Goal: Task Accomplishment & Management: Complete application form

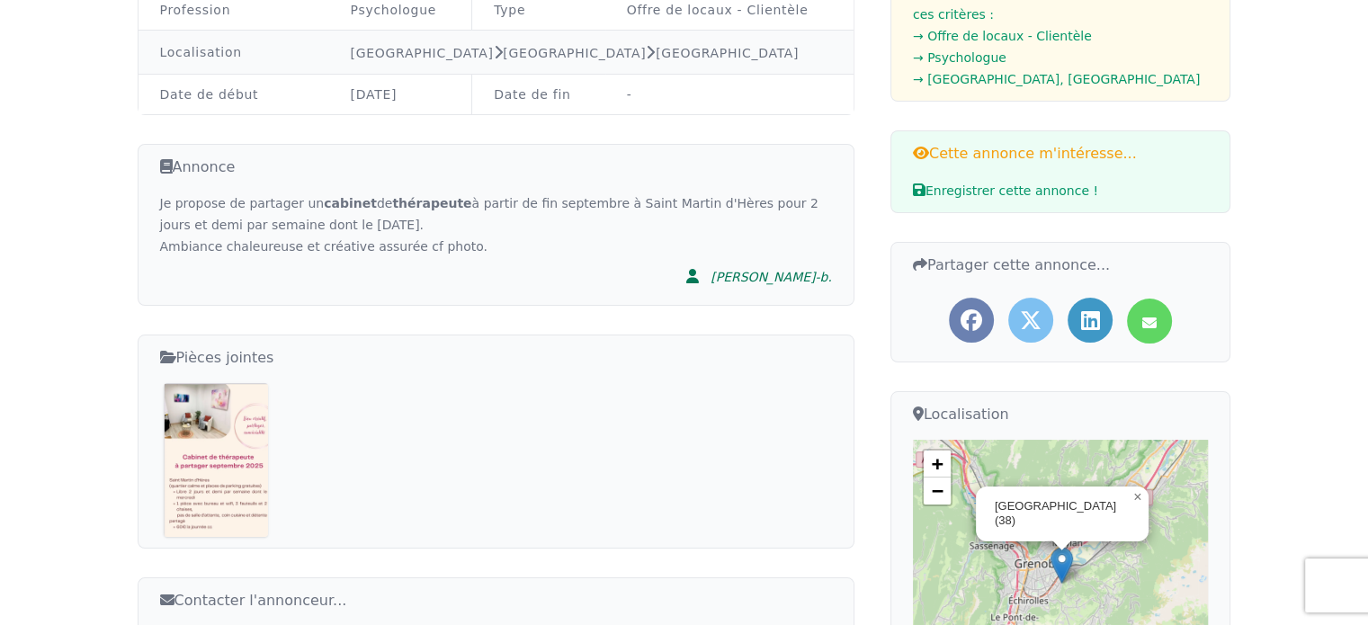
scroll to position [270, 0]
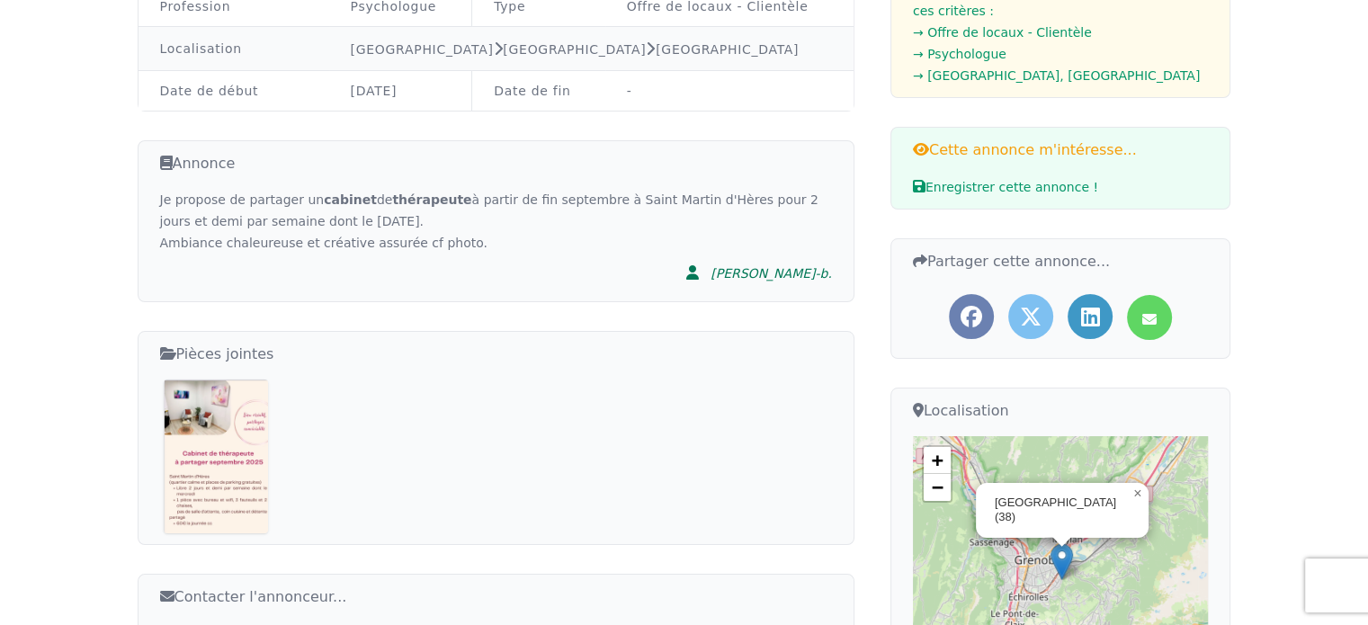
click at [217, 448] on img at bounding box center [216, 457] width 105 height 154
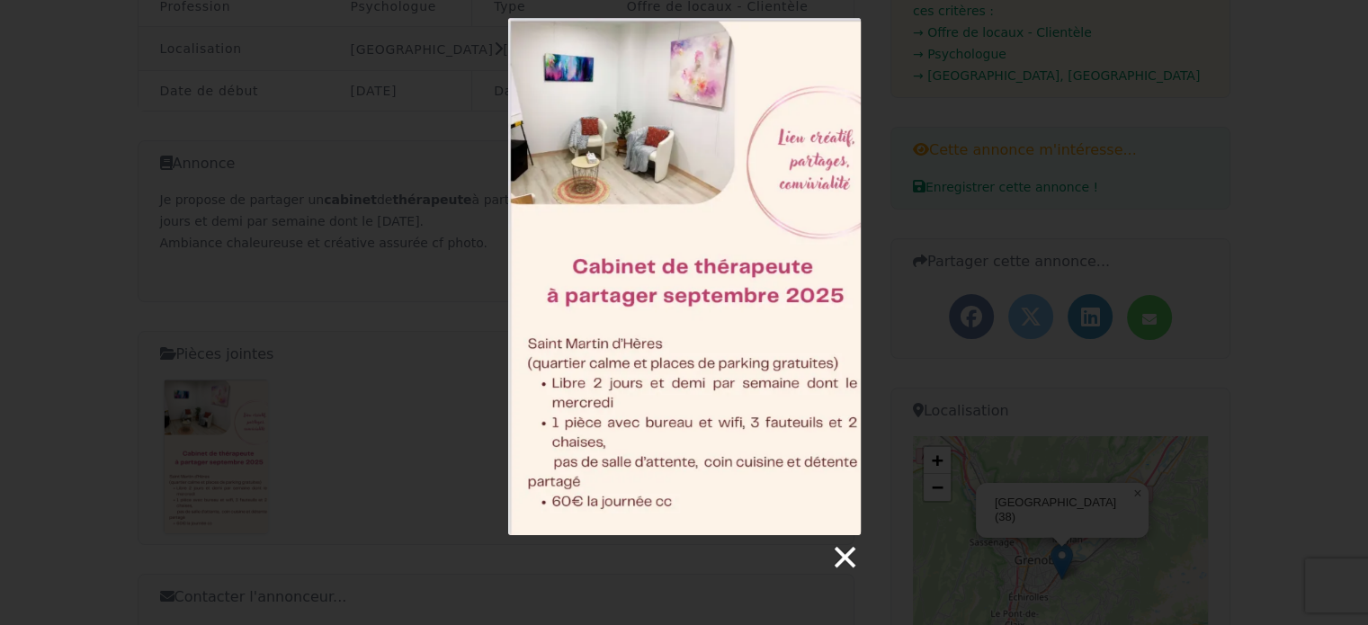
click at [847, 559] on link at bounding box center [843, 557] width 27 height 27
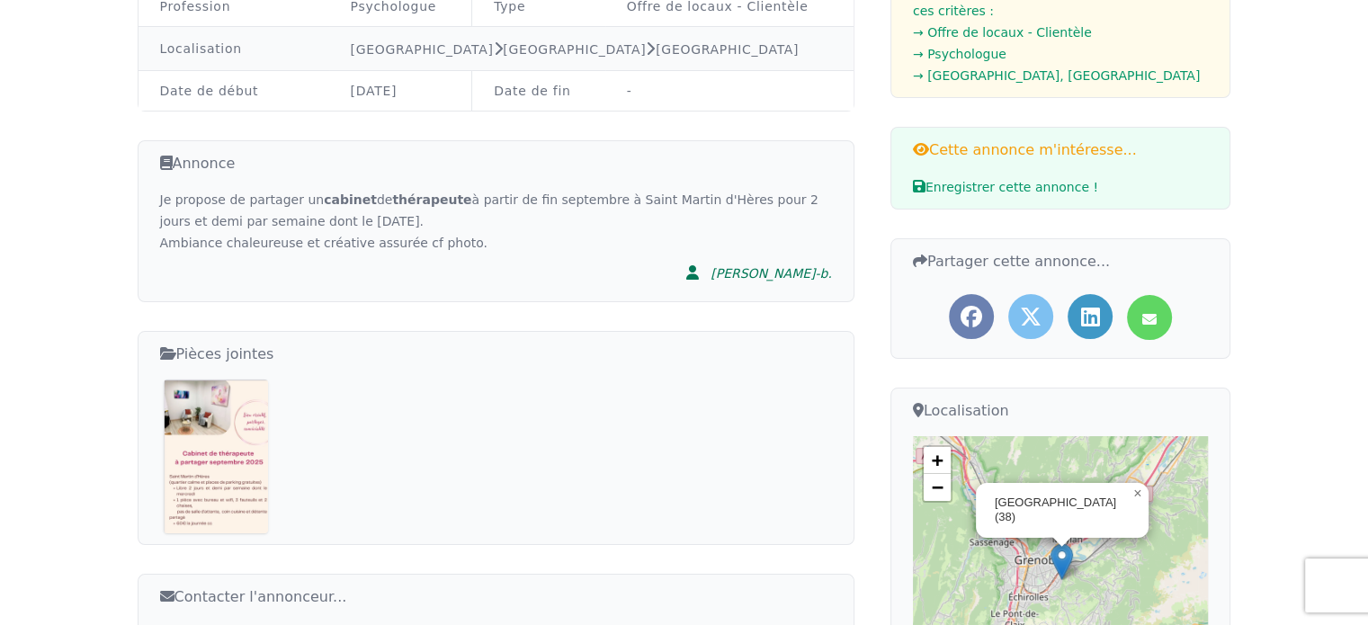
click at [241, 446] on img at bounding box center [216, 457] width 105 height 154
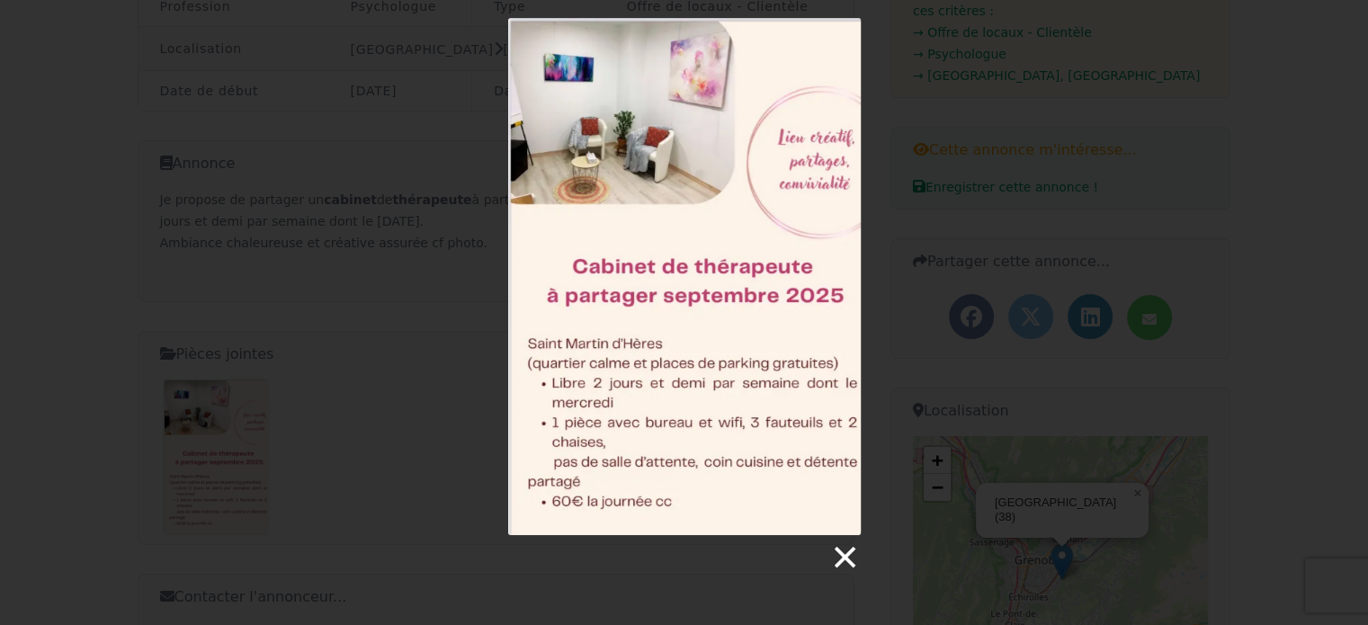
click at [846, 560] on link at bounding box center [843, 557] width 27 height 27
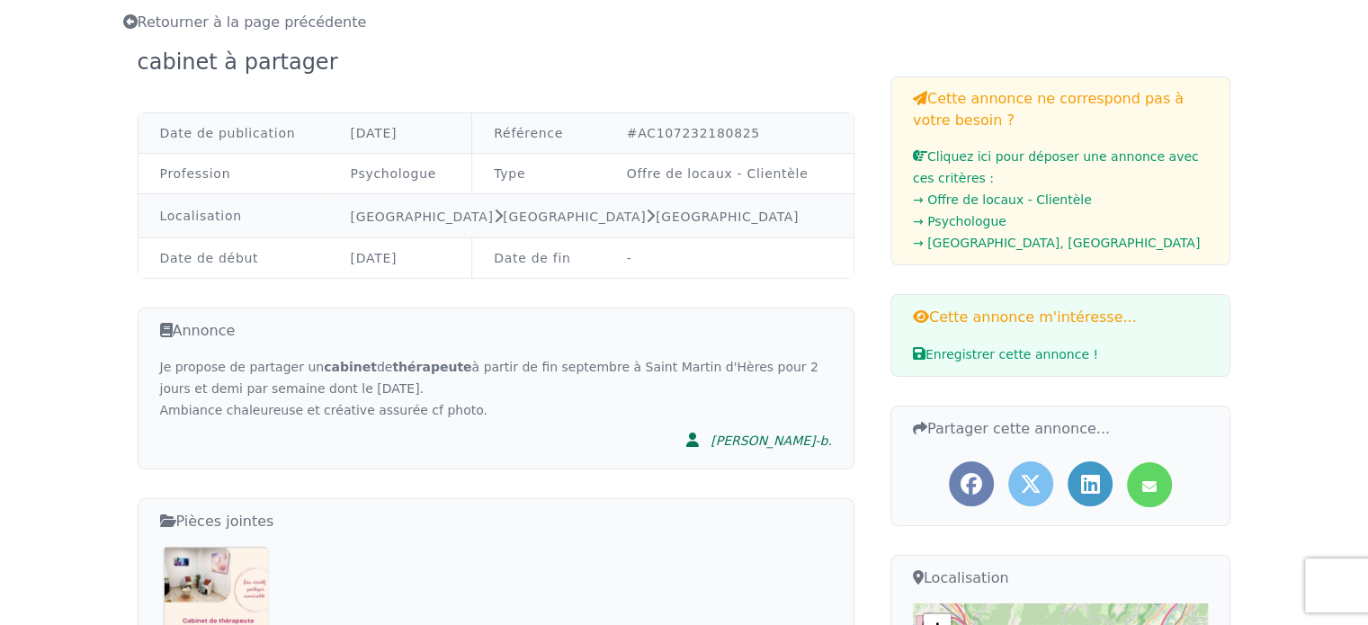
scroll to position [0, 0]
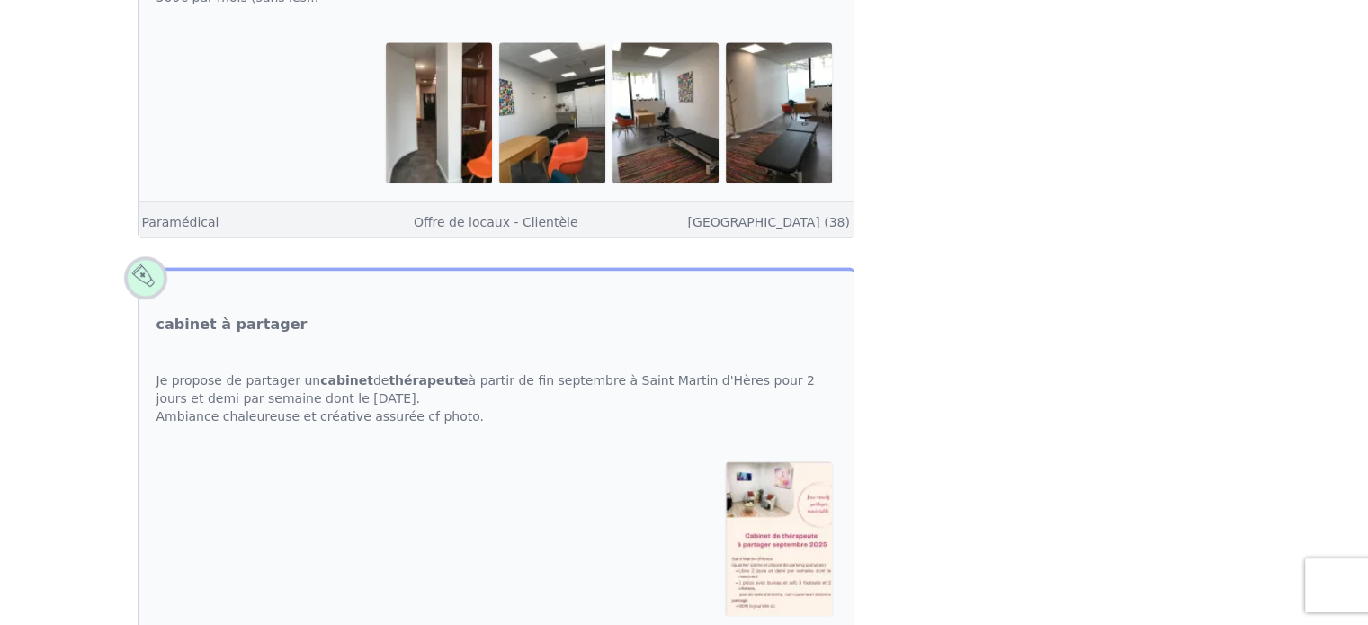
scroll to position [989, 0]
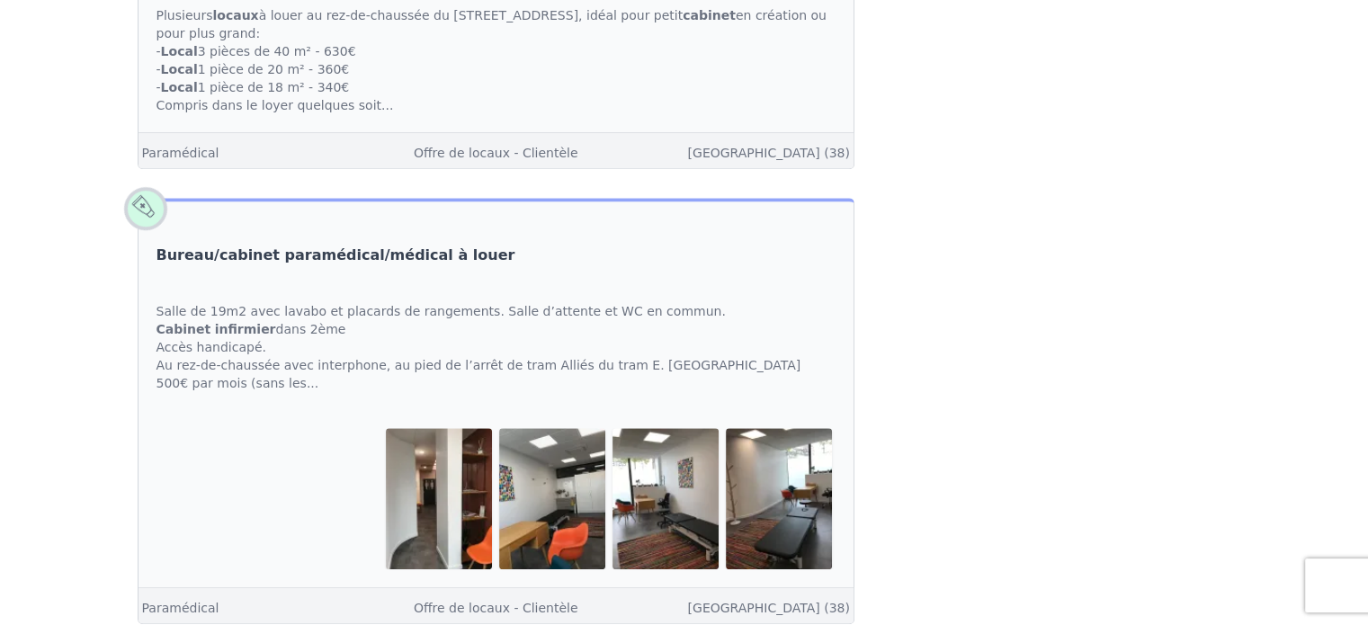
click at [245, 266] on link "Bureau/cabinet paramédical/médical à louer" at bounding box center [336, 256] width 359 height 22
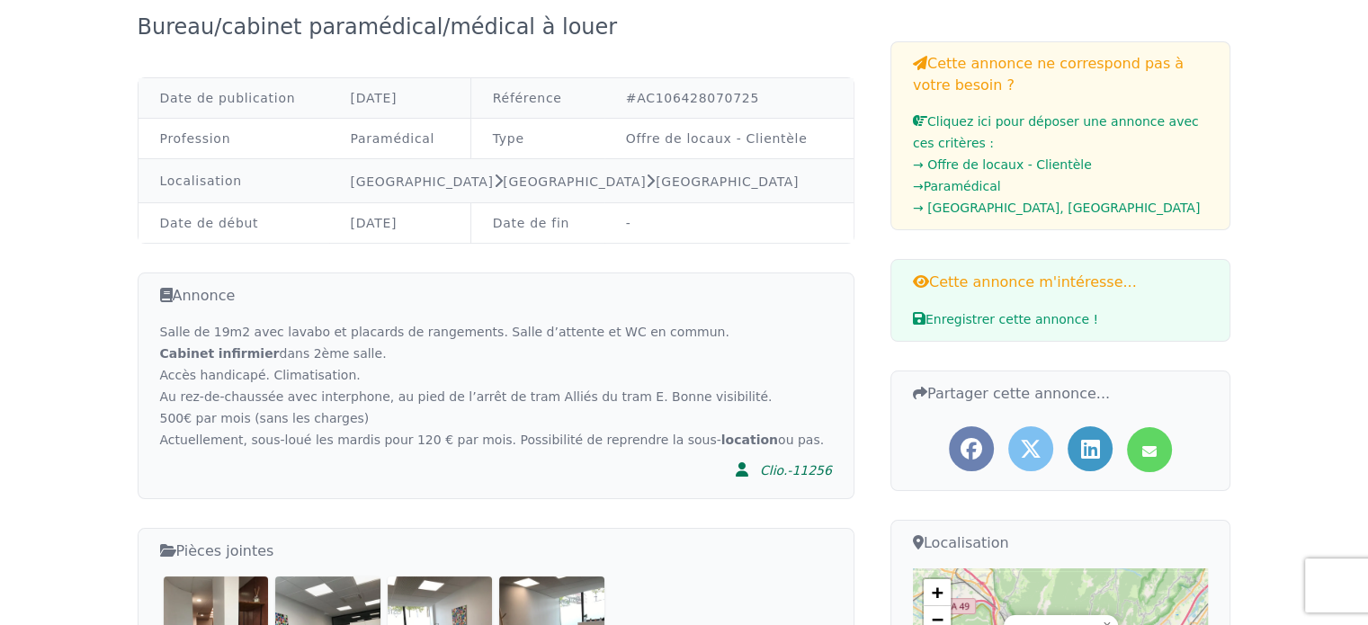
scroll to position [90, 0]
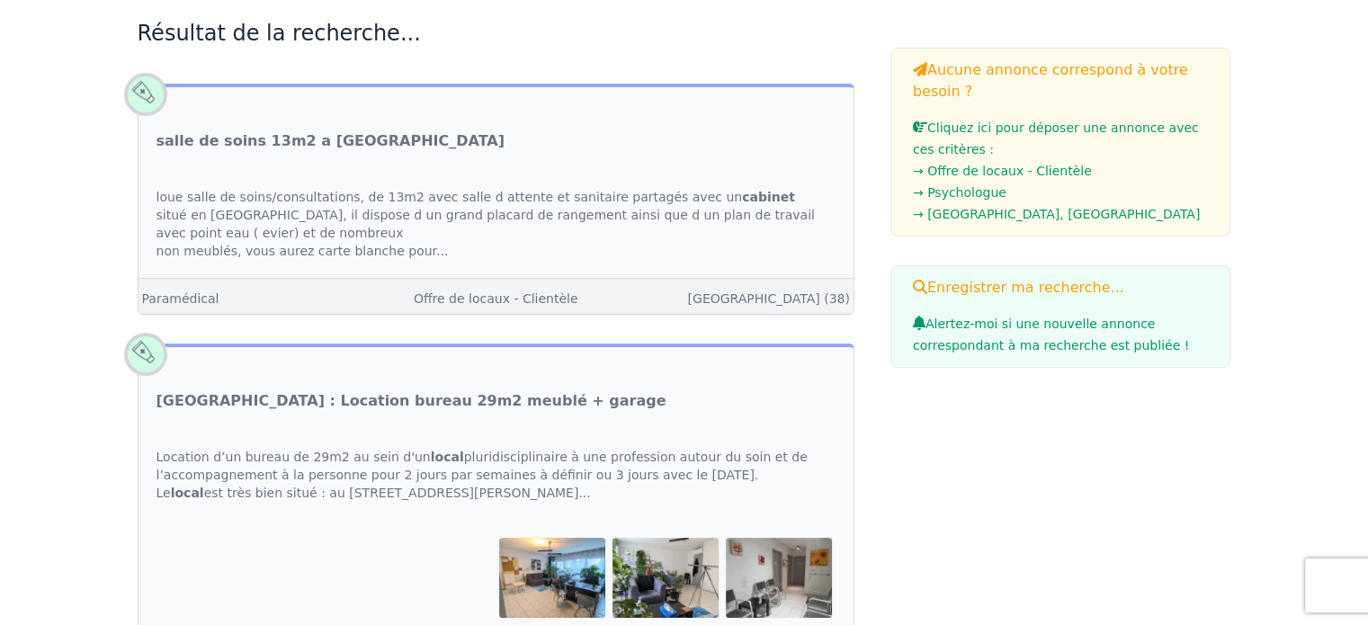
scroll to position [270, 0]
click at [246, 139] on link "salle de soins 13m2 a [GEOGRAPHIC_DATA]" at bounding box center [331, 141] width 349 height 22
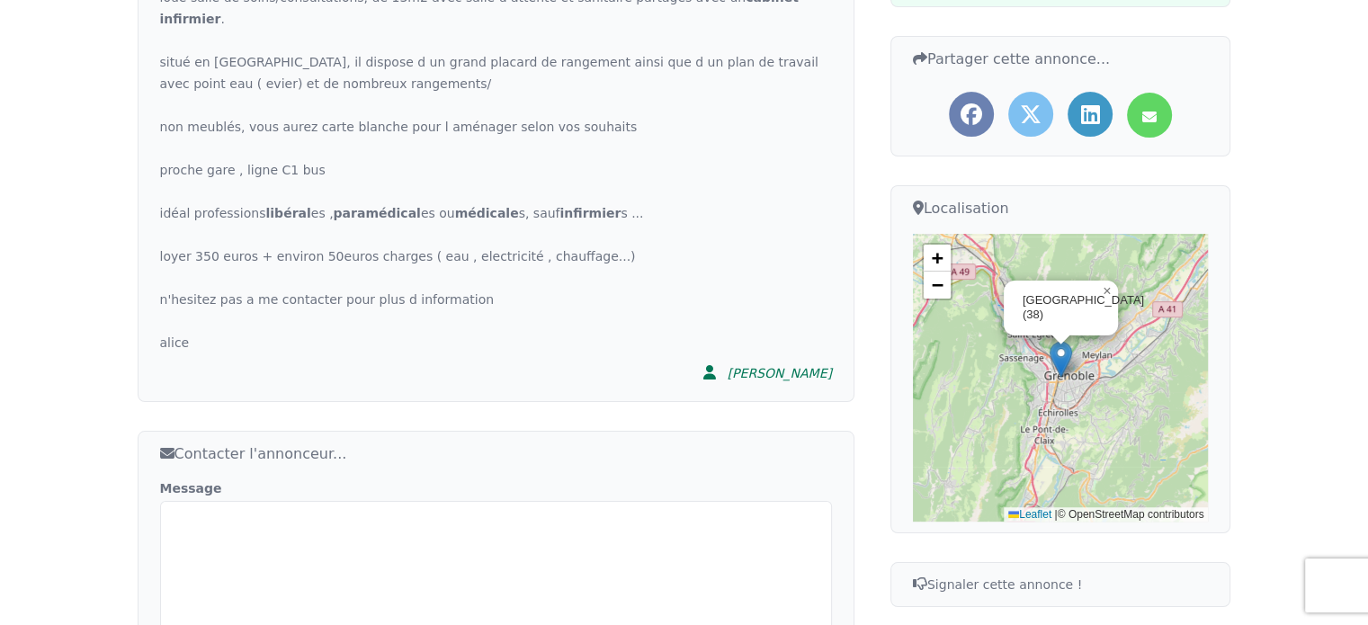
scroll to position [630, 0]
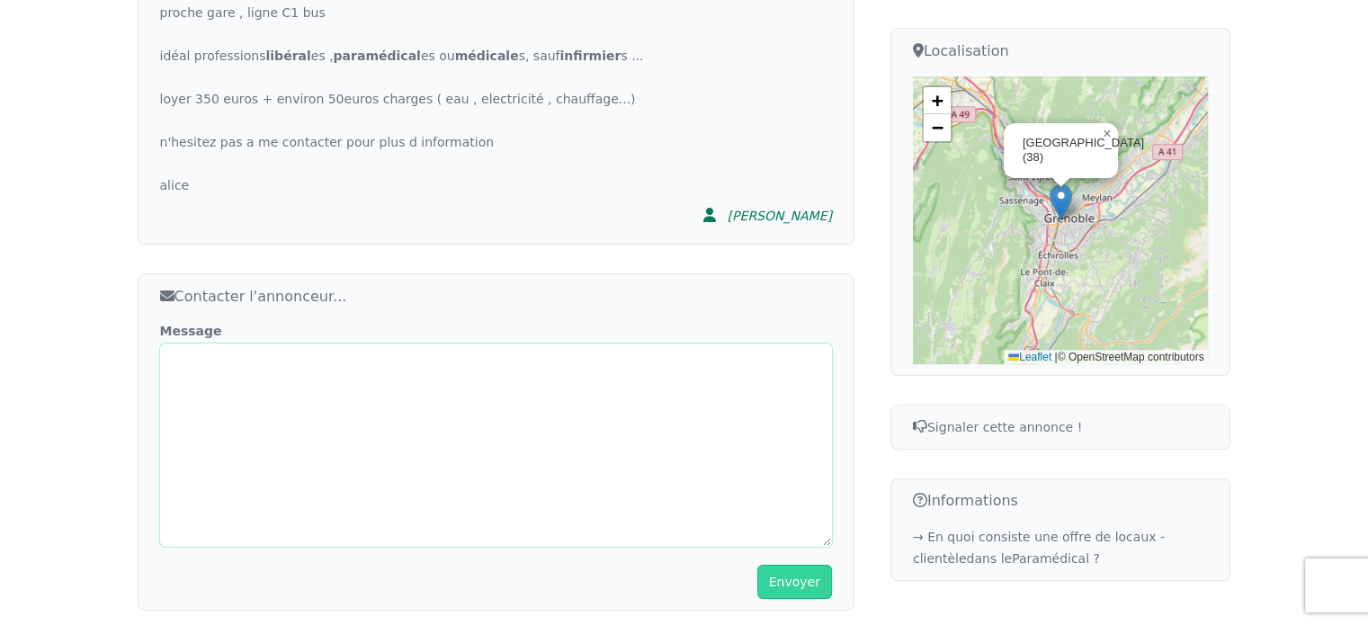
click at [239, 344] on textarea "Message" at bounding box center [496, 445] width 672 height 203
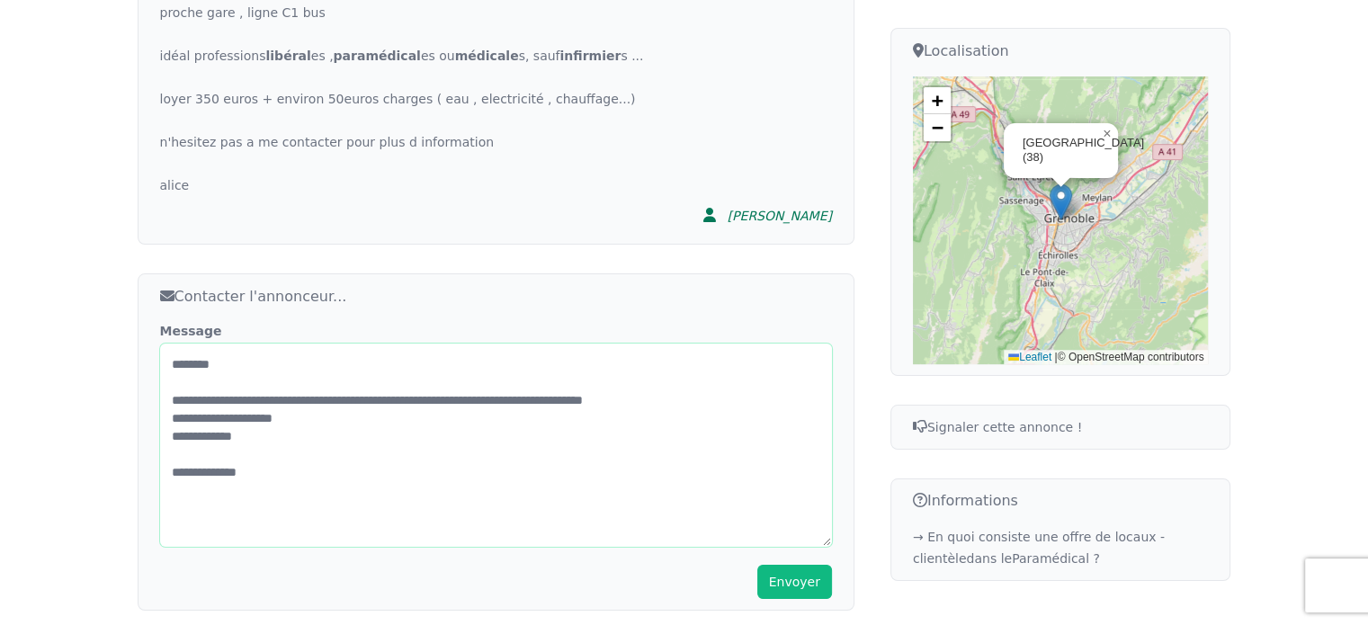
type textarea "**********"
click at [788, 565] on button "Envoyer" at bounding box center [794, 582] width 75 height 34
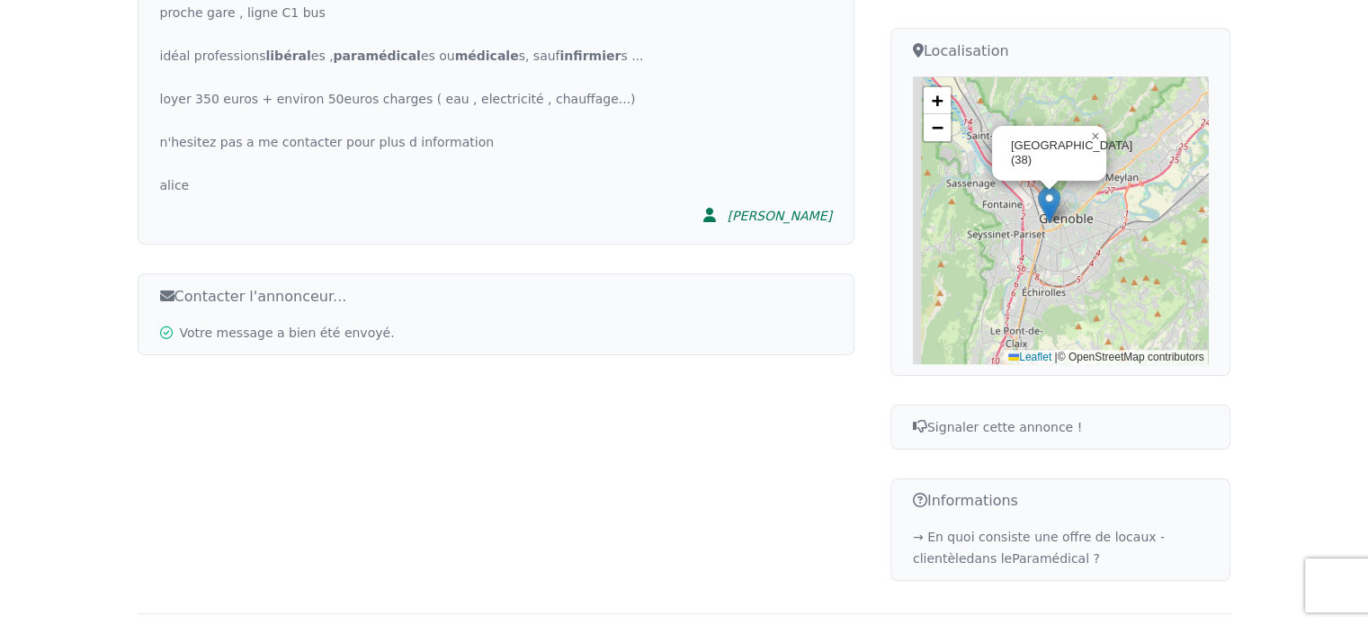
drag, startPoint x: 1039, startPoint y: 259, endPoint x: 1143, endPoint y: 252, distance: 104.6
click at [1143, 252] on div "[GEOGRAPHIC_DATA] (38) × + − Leaflet | © OpenStreetMap contributors" at bounding box center [1061, 220] width 296 height 288
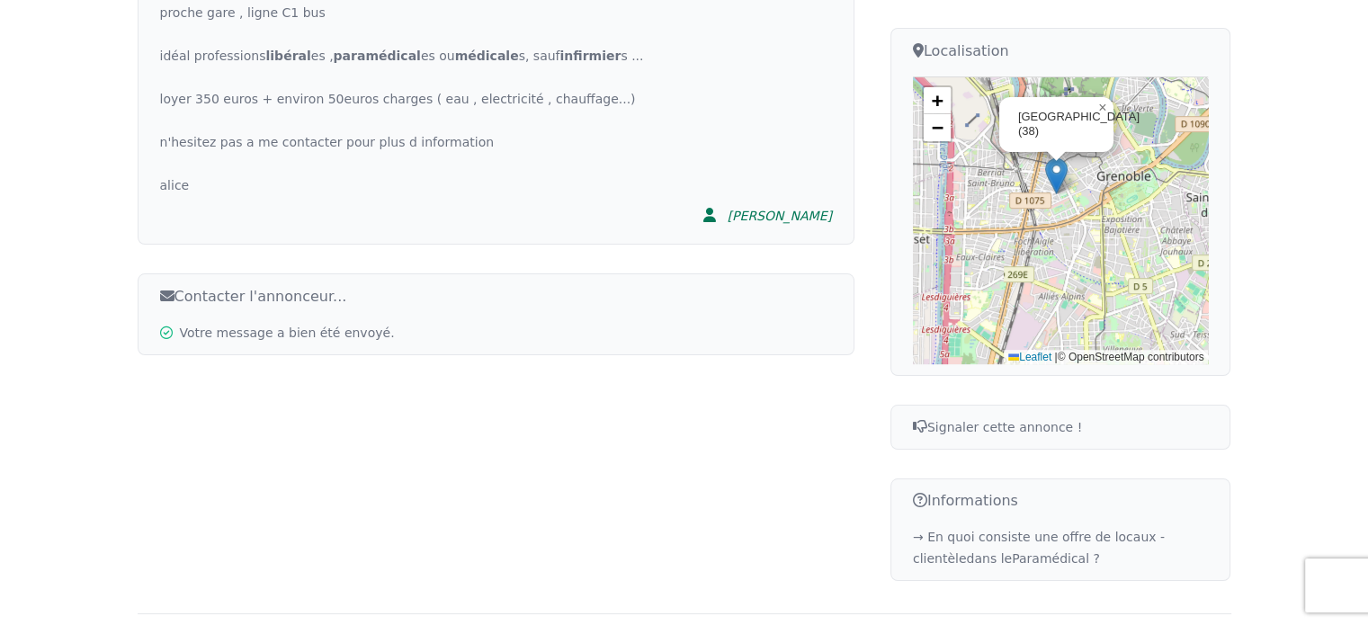
drag, startPoint x: 969, startPoint y: 214, endPoint x: 1186, endPoint y: 294, distance: 231.1
click at [1186, 294] on div "[GEOGRAPHIC_DATA] (38) × + − Leaflet | © OpenStreetMap contributors" at bounding box center [1061, 220] width 296 height 288
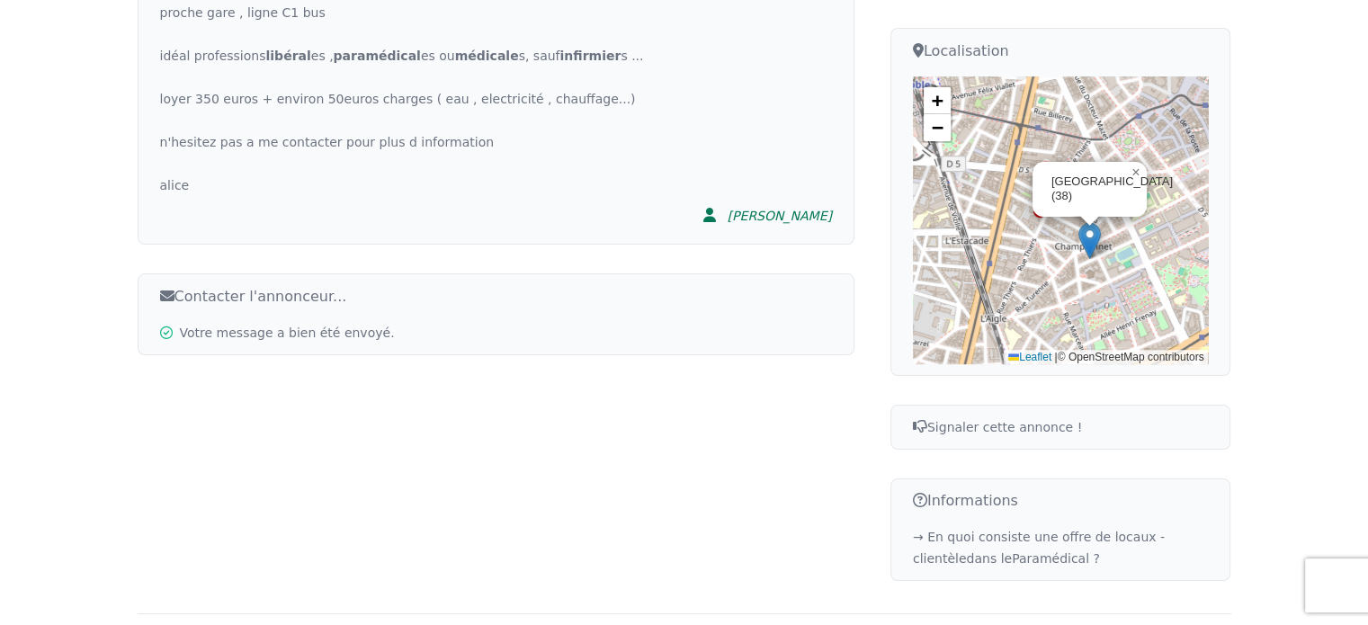
drag, startPoint x: 1169, startPoint y: 182, endPoint x: 1032, endPoint y: 269, distance: 162.9
click at [1032, 269] on div "[GEOGRAPHIC_DATA] (38) × + − Leaflet | © OpenStreetMap contributors" at bounding box center [1061, 220] width 296 height 288
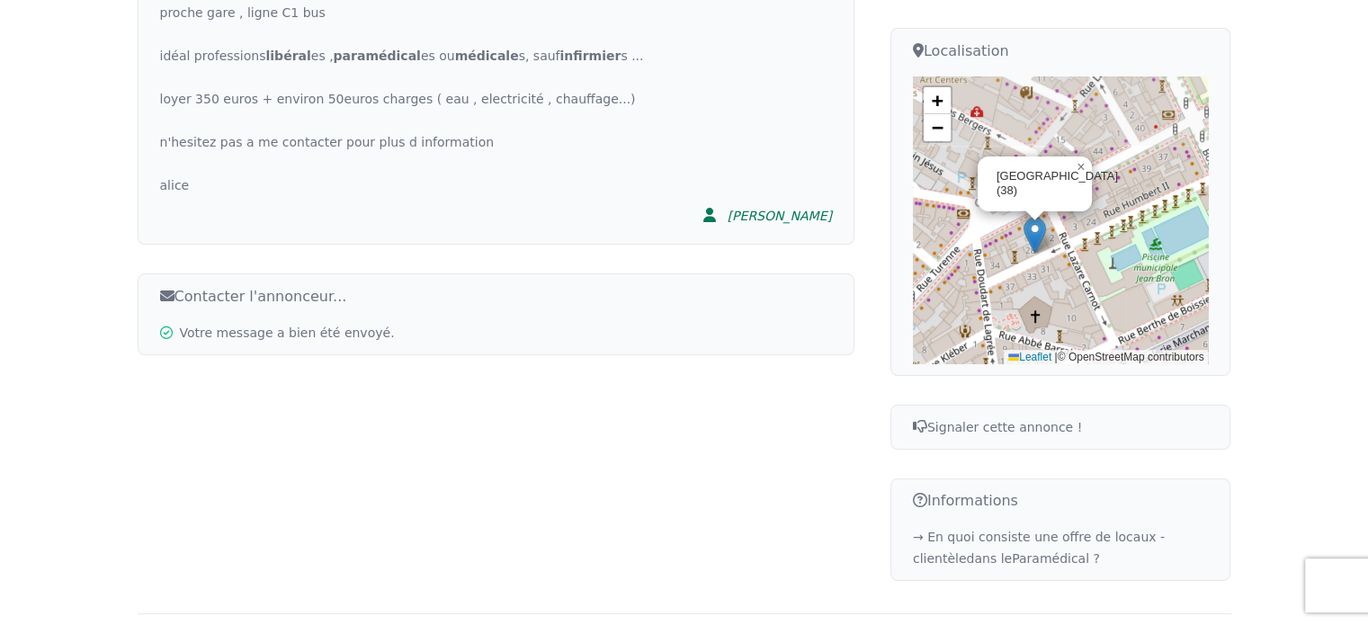
drag, startPoint x: 1043, startPoint y: 193, endPoint x: 1054, endPoint y: 288, distance: 95.1
click at [1054, 288] on div "[GEOGRAPHIC_DATA] (38) × + − Leaflet | © OpenStreetMap contributors" at bounding box center [1061, 220] width 296 height 288
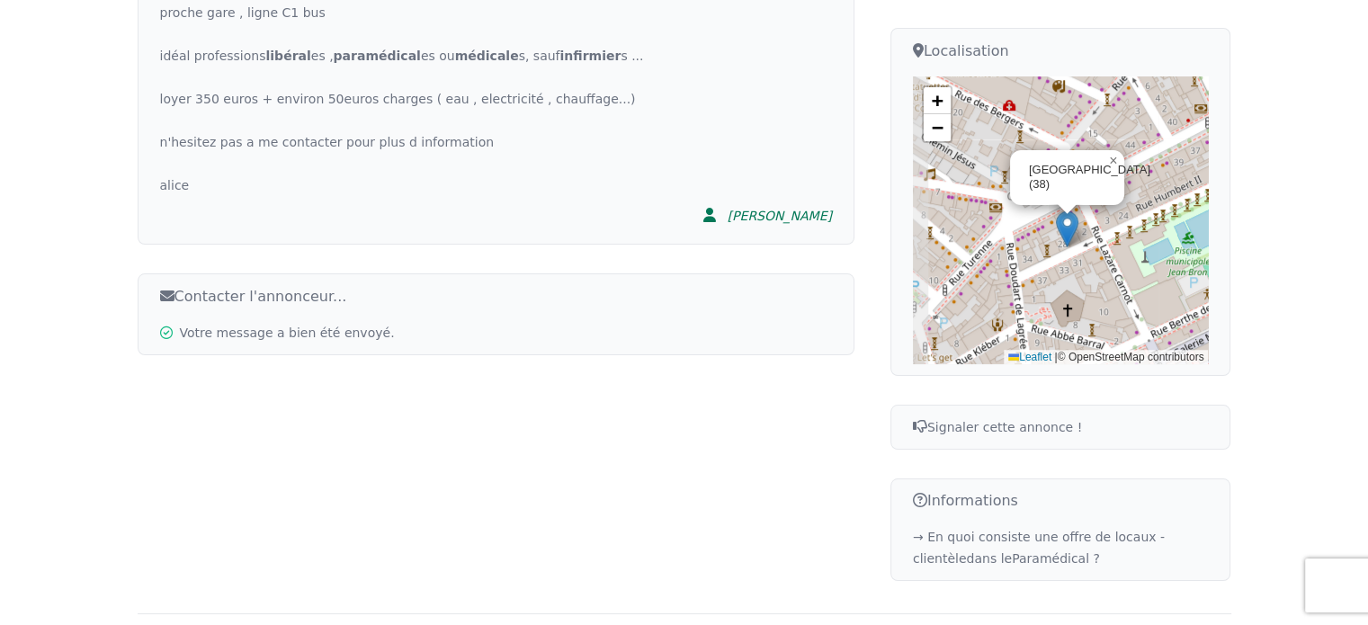
drag, startPoint x: 1011, startPoint y: 283, endPoint x: 1043, endPoint y: 277, distance: 33.0
click at [1043, 277] on div "[GEOGRAPHIC_DATA] (38) × + − Leaflet | © OpenStreetMap contributors" at bounding box center [1061, 220] width 296 height 288
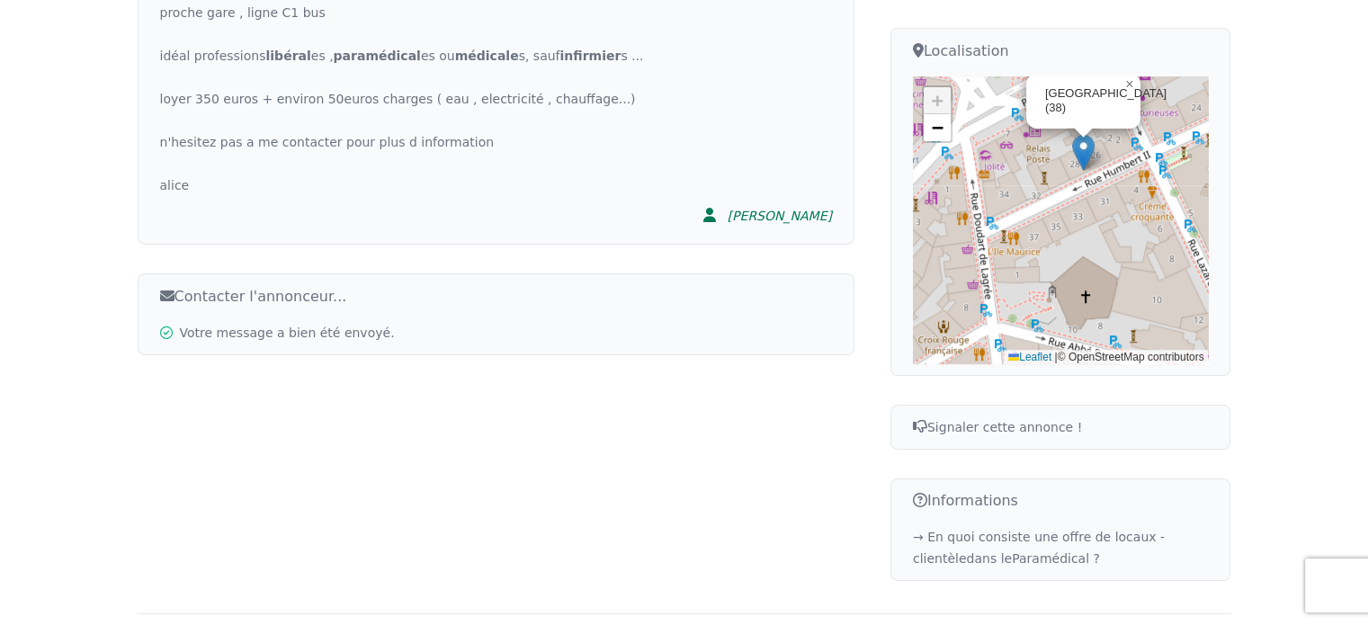
drag, startPoint x: 1058, startPoint y: 201, endPoint x: 1051, endPoint y: 157, distance: 43.8
click at [1051, 157] on div "[GEOGRAPHIC_DATA] (38) × + − Leaflet | © OpenStreetMap contributors" at bounding box center [1061, 220] width 296 height 288
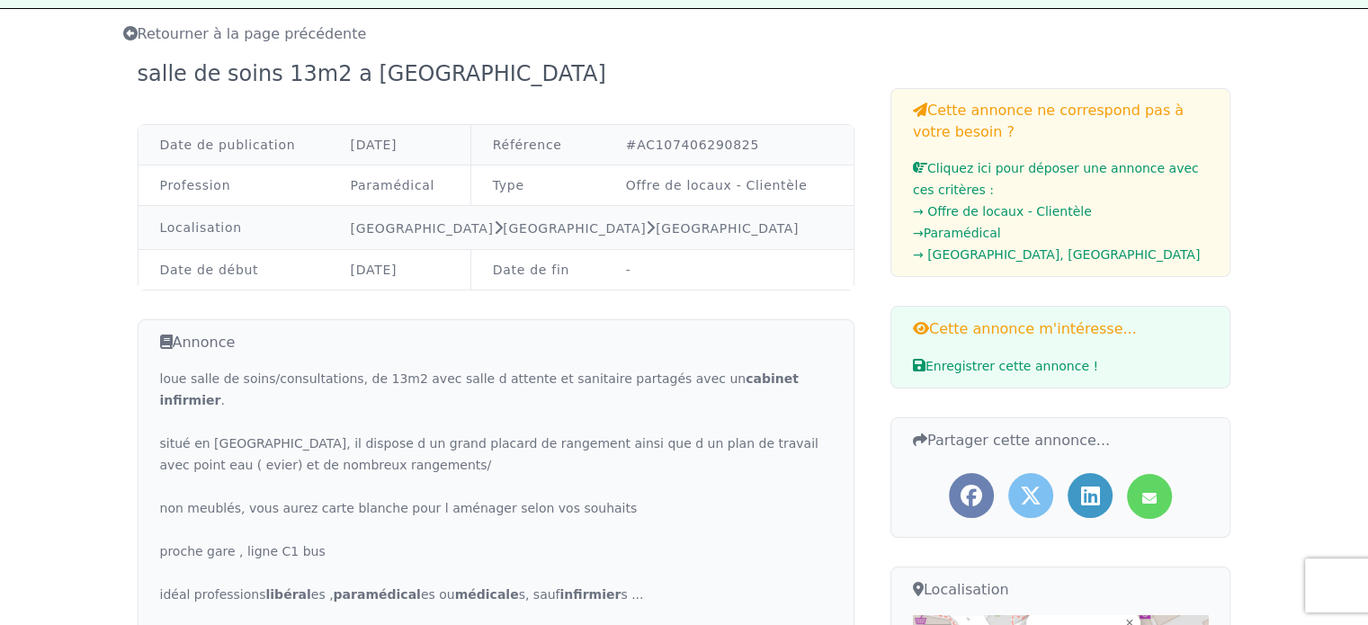
scroll to position [90, 0]
click at [950, 364] on span "Enregistrer cette annonce !" at bounding box center [1005, 367] width 185 height 14
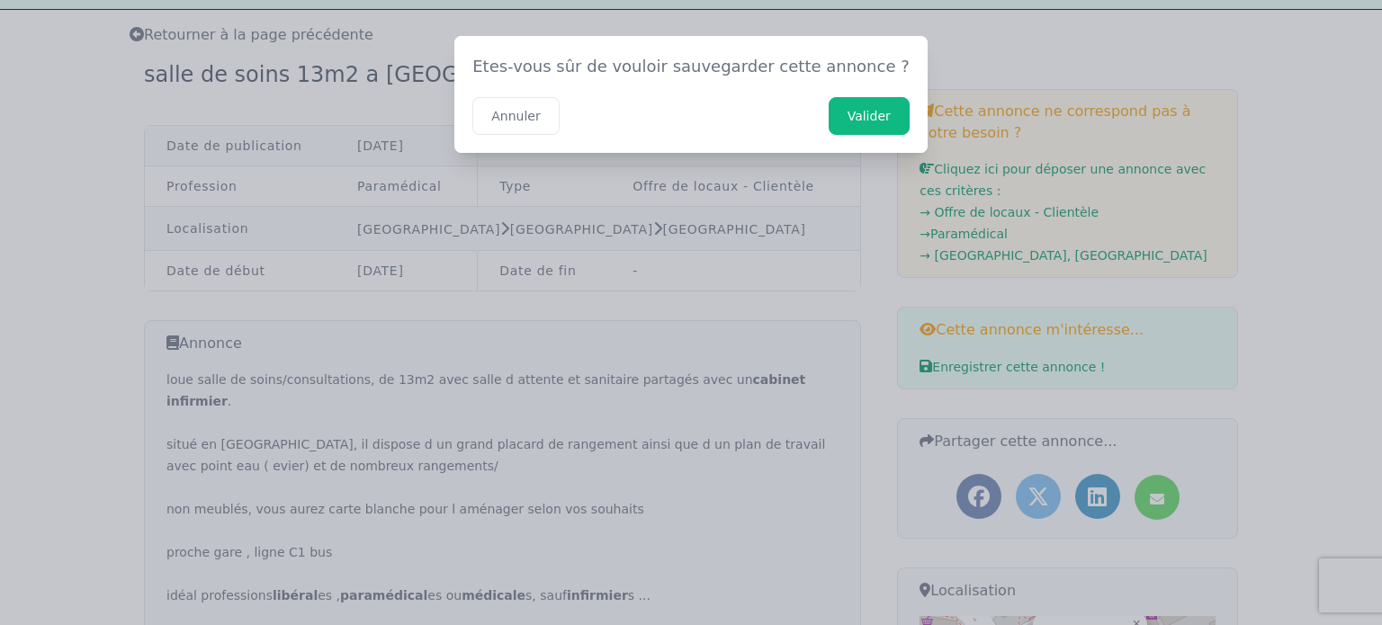
click at [838, 117] on button "Valider" at bounding box center [868, 116] width 81 height 38
